Goal: Task Accomplishment & Management: Manage account settings

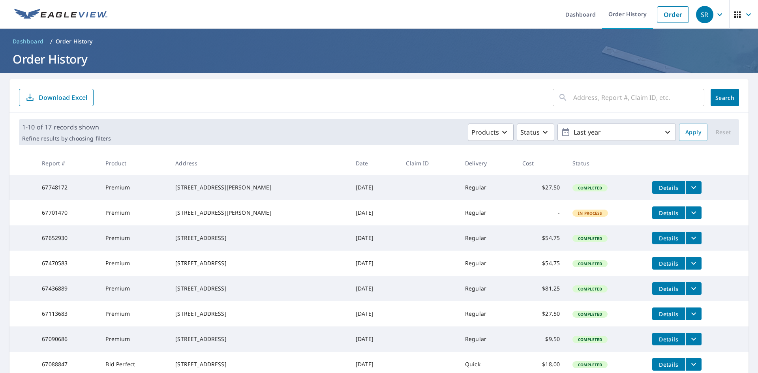
click at [689, 185] on icon "filesDropdownBtn-67748172" at bounding box center [693, 187] width 9 height 9
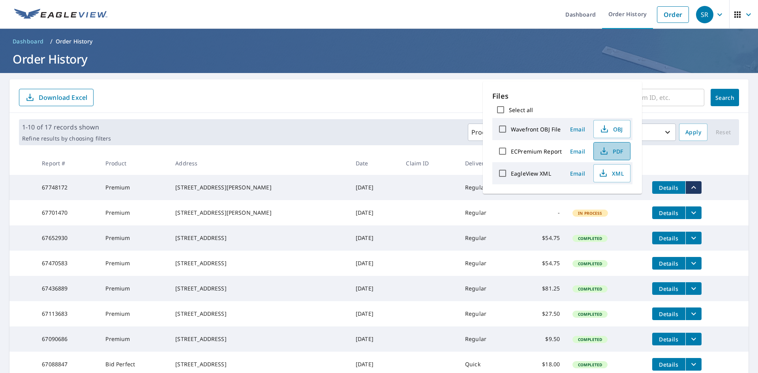
click at [603, 150] on icon "button" at bounding box center [604, 149] width 4 height 5
